Goal: Check status: Check status

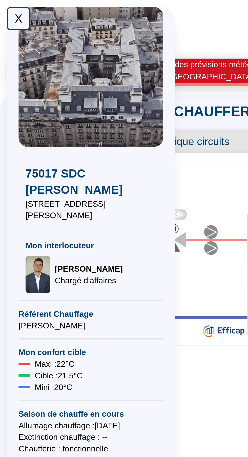
click at [8, 6] on div "X" at bounding box center [8, 8] width 10 height 10
click at [8, 8] on div "X" at bounding box center [8, 8] width 10 height 10
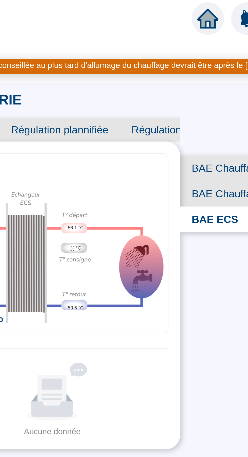
click at [205, 80] on span "BAE Chauffage Rue" at bounding box center [211, 84] width 53 height 11
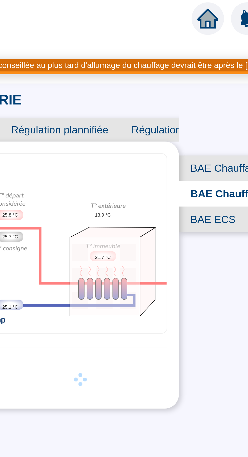
click at [204, 72] on span "BAE Chauffage Cour" at bounding box center [210, 73] width 53 height 11
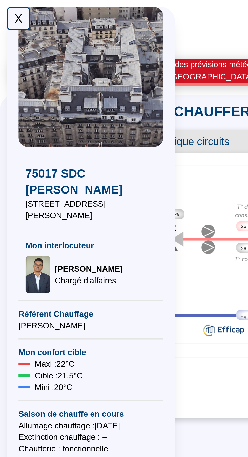
click at [7, 8] on div "X" at bounding box center [8, 8] width 10 height 10
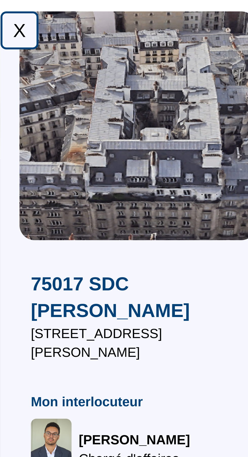
click at [8, 8] on div "X" at bounding box center [8, 8] width 10 height 10
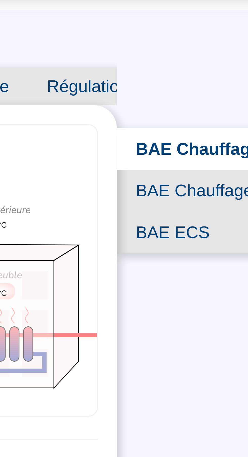
click at [212, 89] on span "BAE Chauffage Rue" at bounding box center [209, 89] width 55 height 11
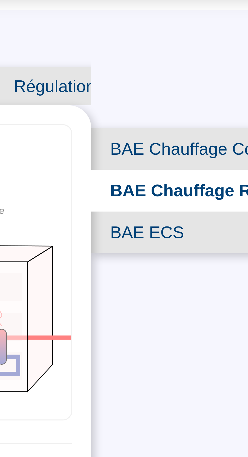
click at [216, 79] on span "BAE Chauffage Cour" at bounding box center [210, 78] width 53 height 11
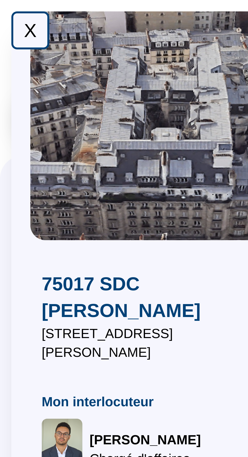
click at [7, 10] on div "X" at bounding box center [8, 8] width 10 height 10
click at [6, 8] on div "X" at bounding box center [8, 8] width 10 height 10
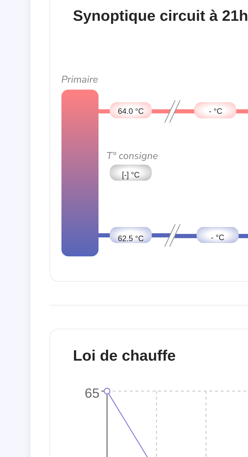
scroll to position [5, 0]
